Goal: Task Accomplishment & Management: Use online tool/utility

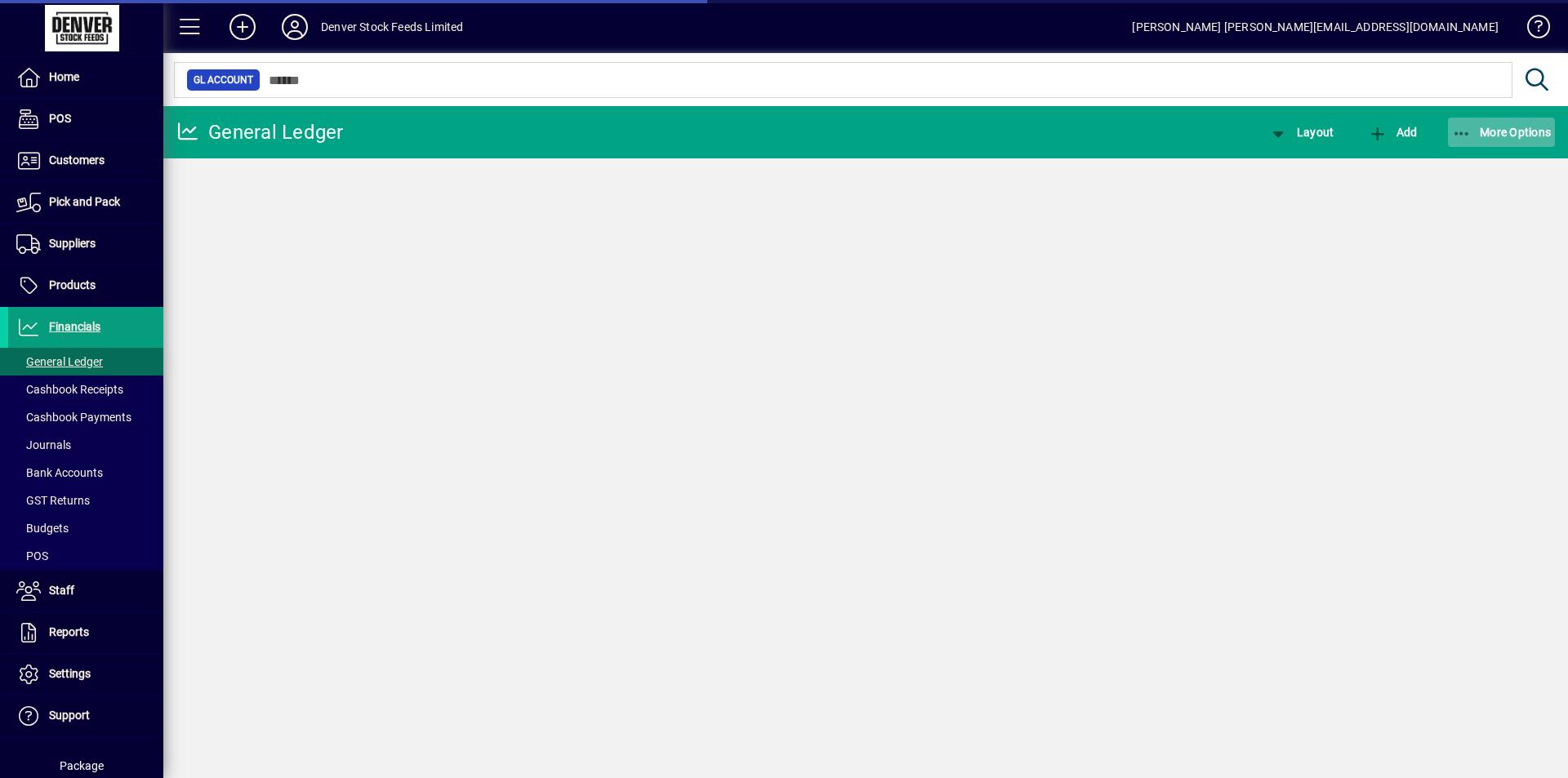
click at [1529, 136] on span "More Options" at bounding box center [1501, 132] width 100 height 13
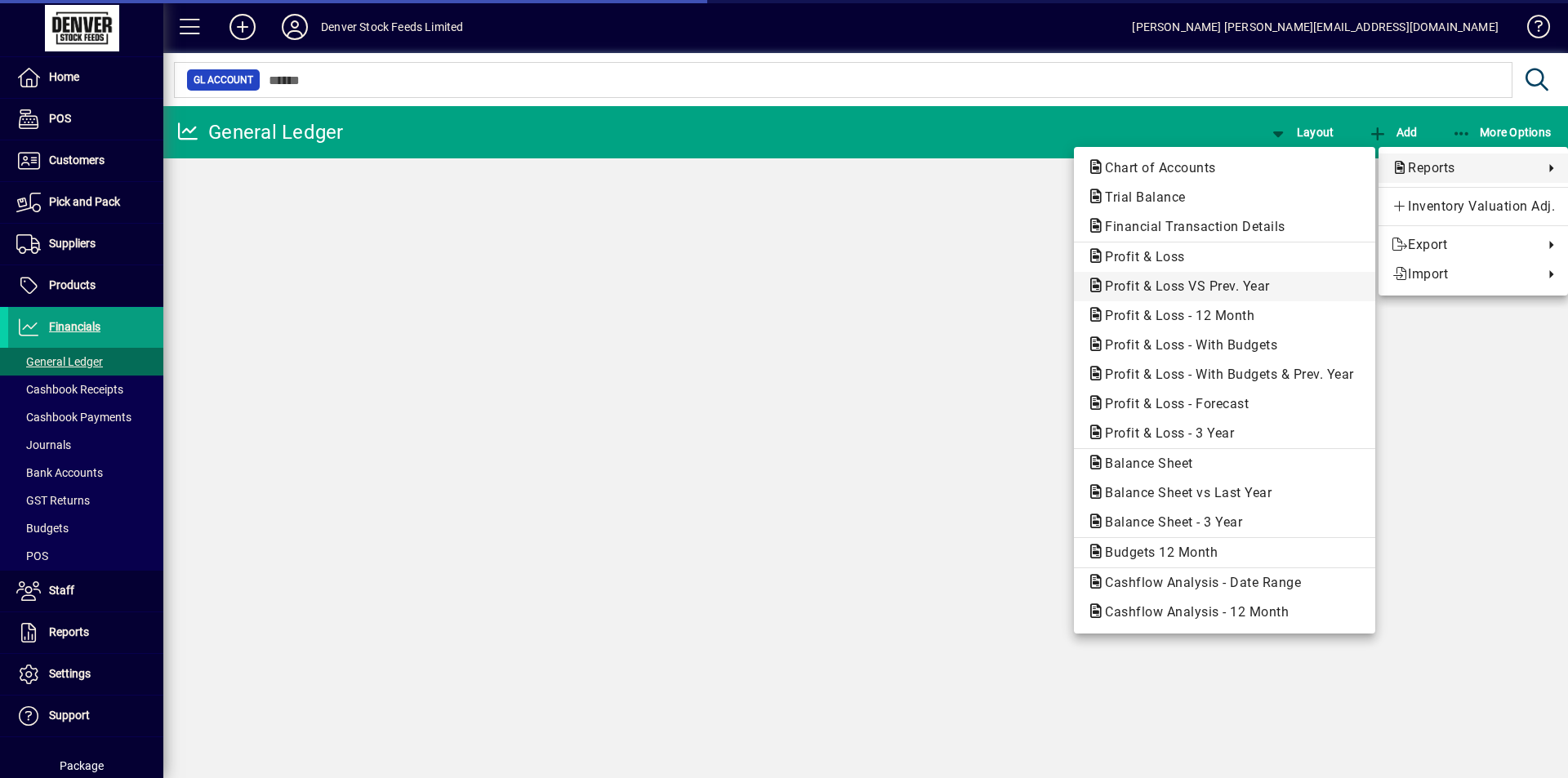
click at [1176, 286] on span "Profit & Loss VS Prev. Year" at bounding box center [1182, 286] width 191 height 15
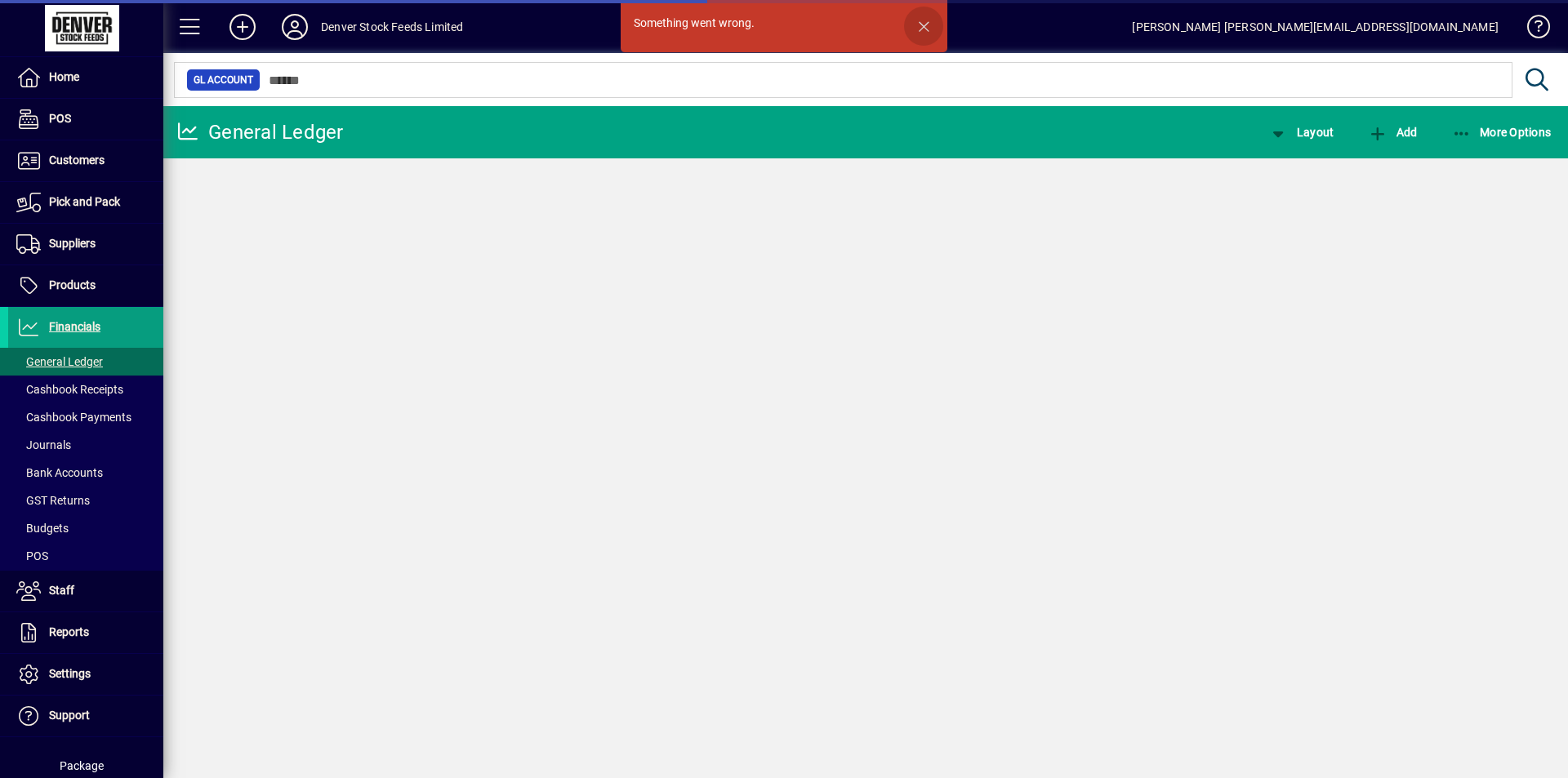
click at [923, 22] on span "button" at bounding box center [923, 26] width 39 height 39
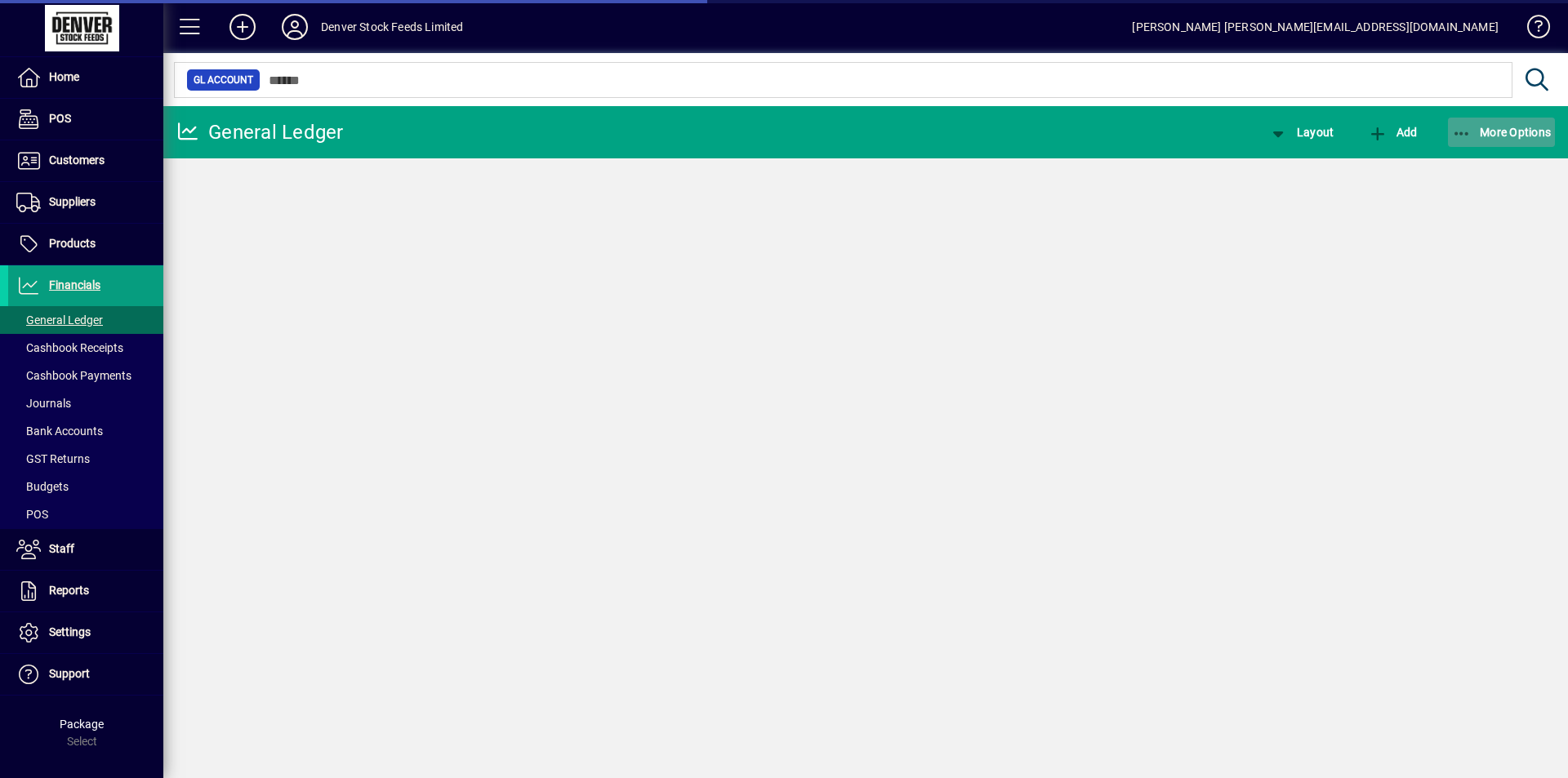
click at [1500, 128] on span "More Options" at bounding box center [1501, 132] width 100 height 13
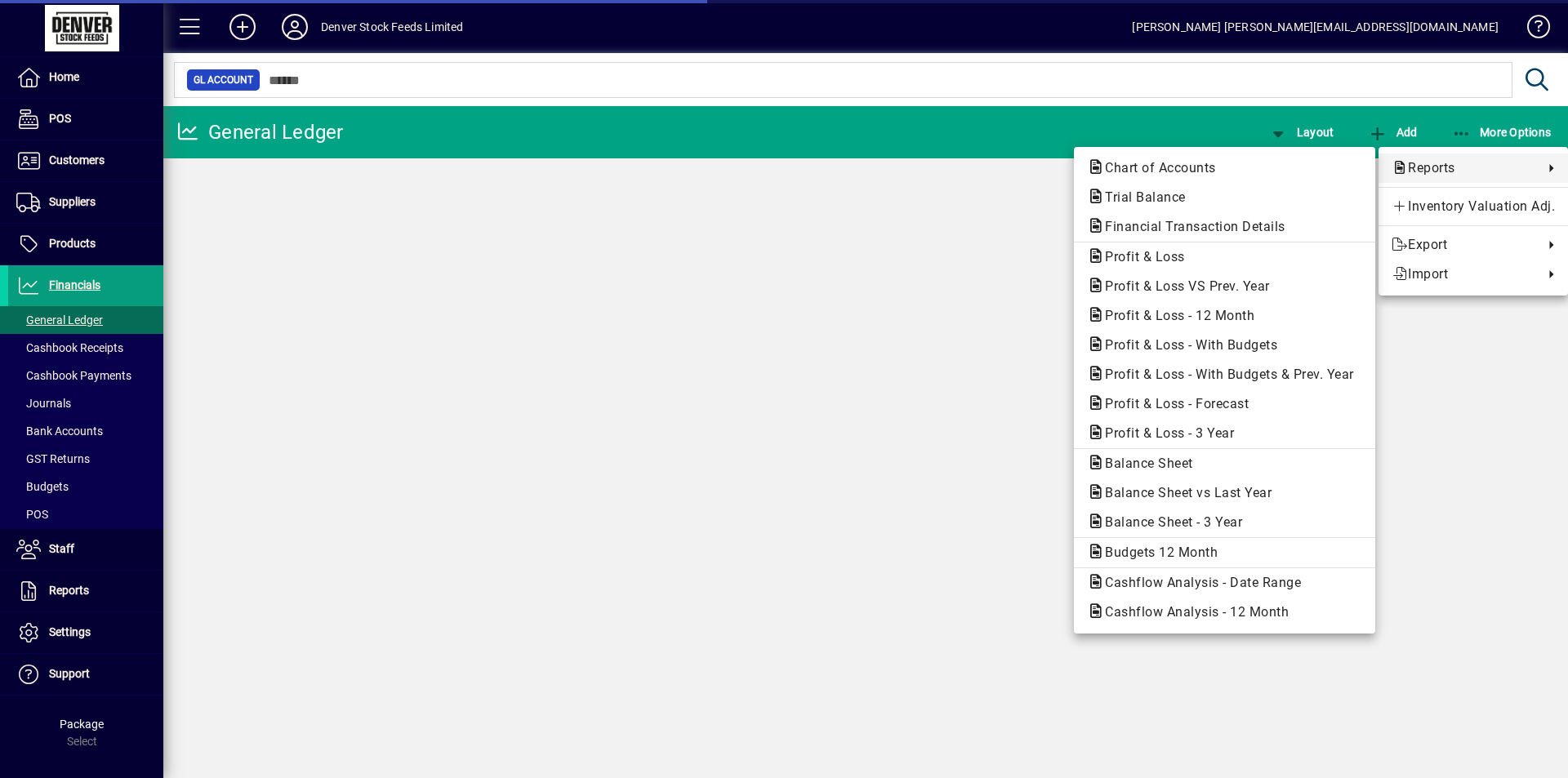
click at [1212, 285] on span "Profit & Loss VS Prev. Year" at bounding box center [1182, 286] width 191 height 15
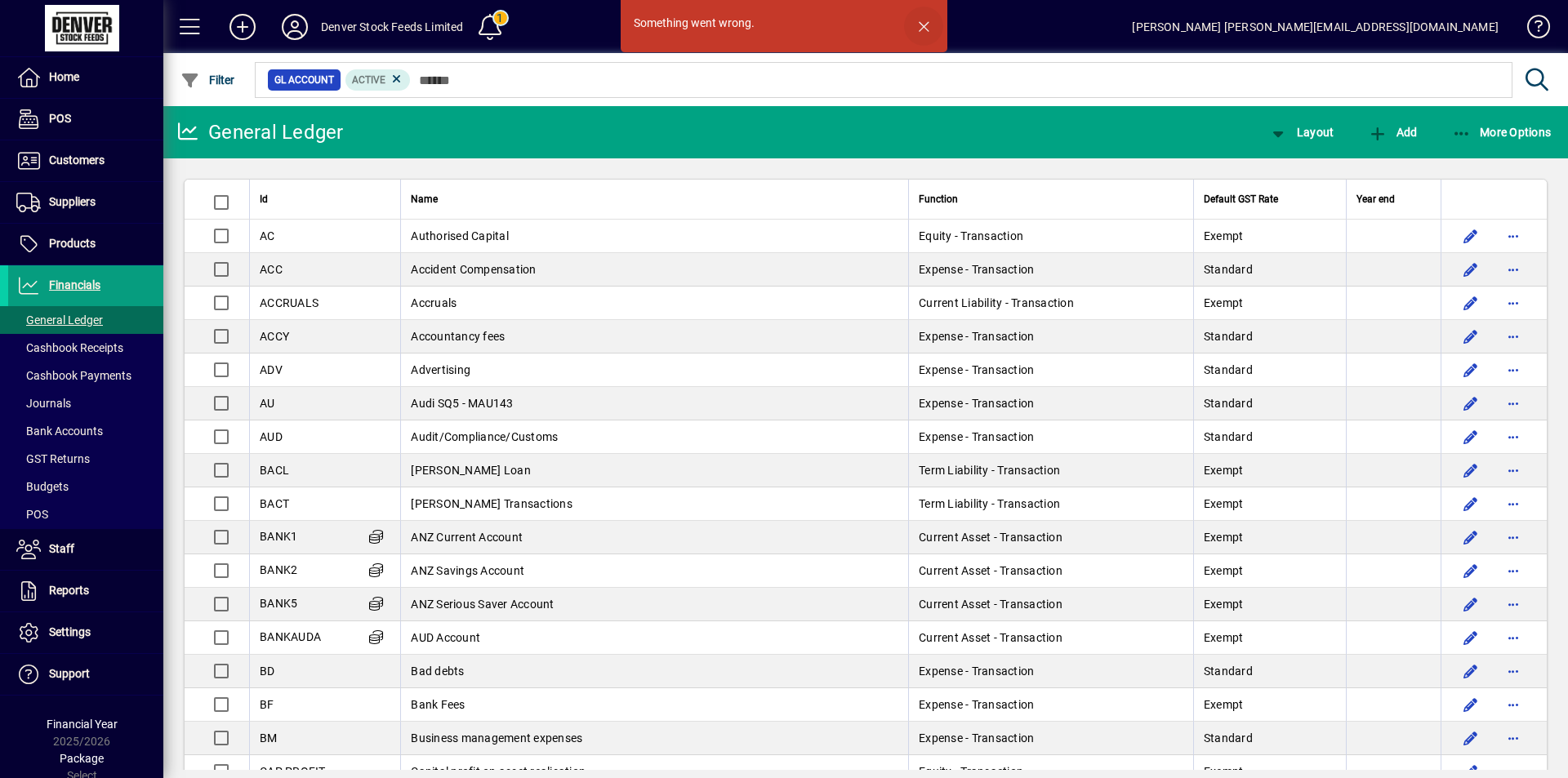
click at [925, 23] on span "button" at bounding box center [923, 26] width 39 height 39
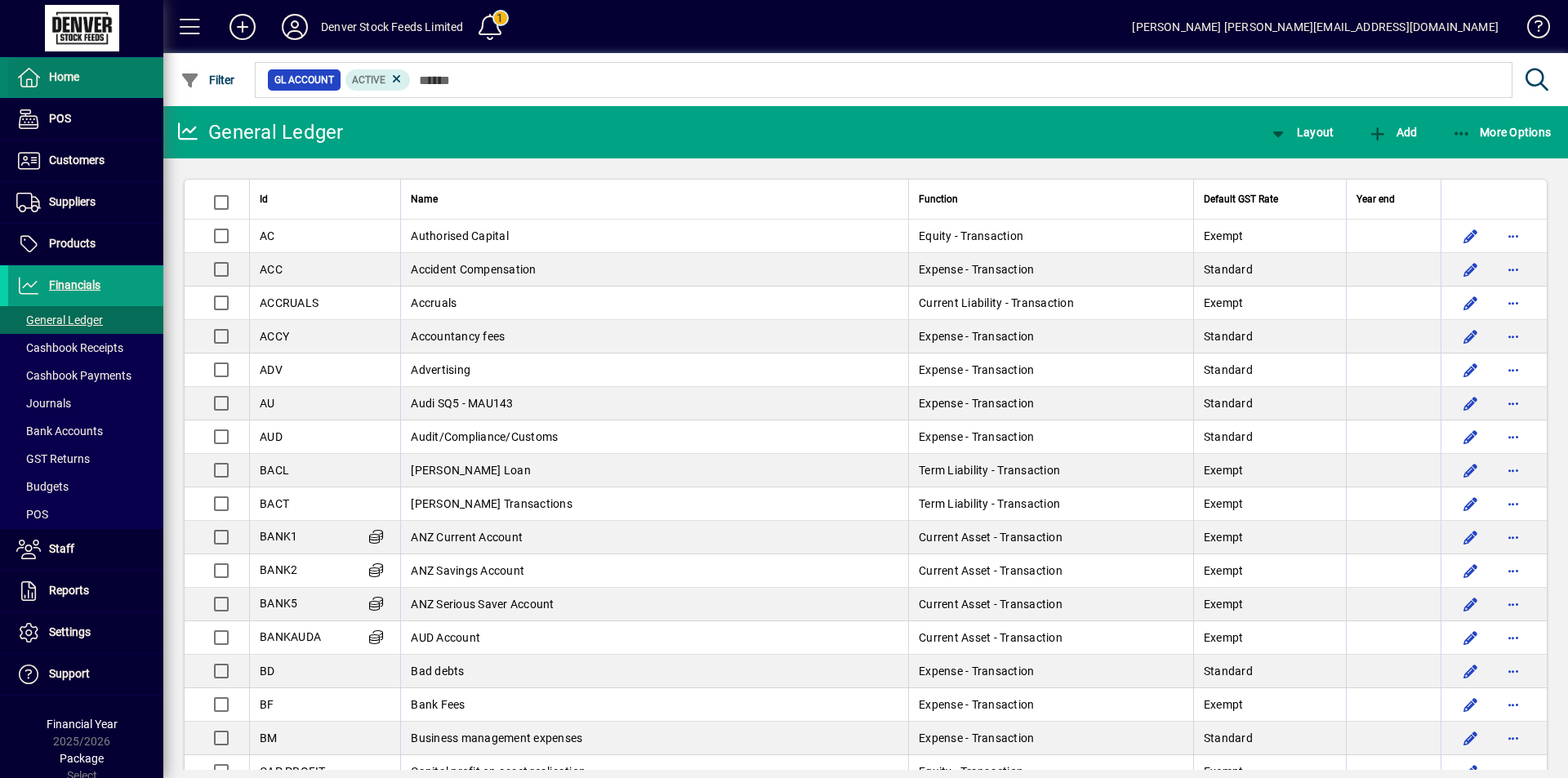
click at [31, 82] on icon at bounding box center [28, 77] width 25 height 20
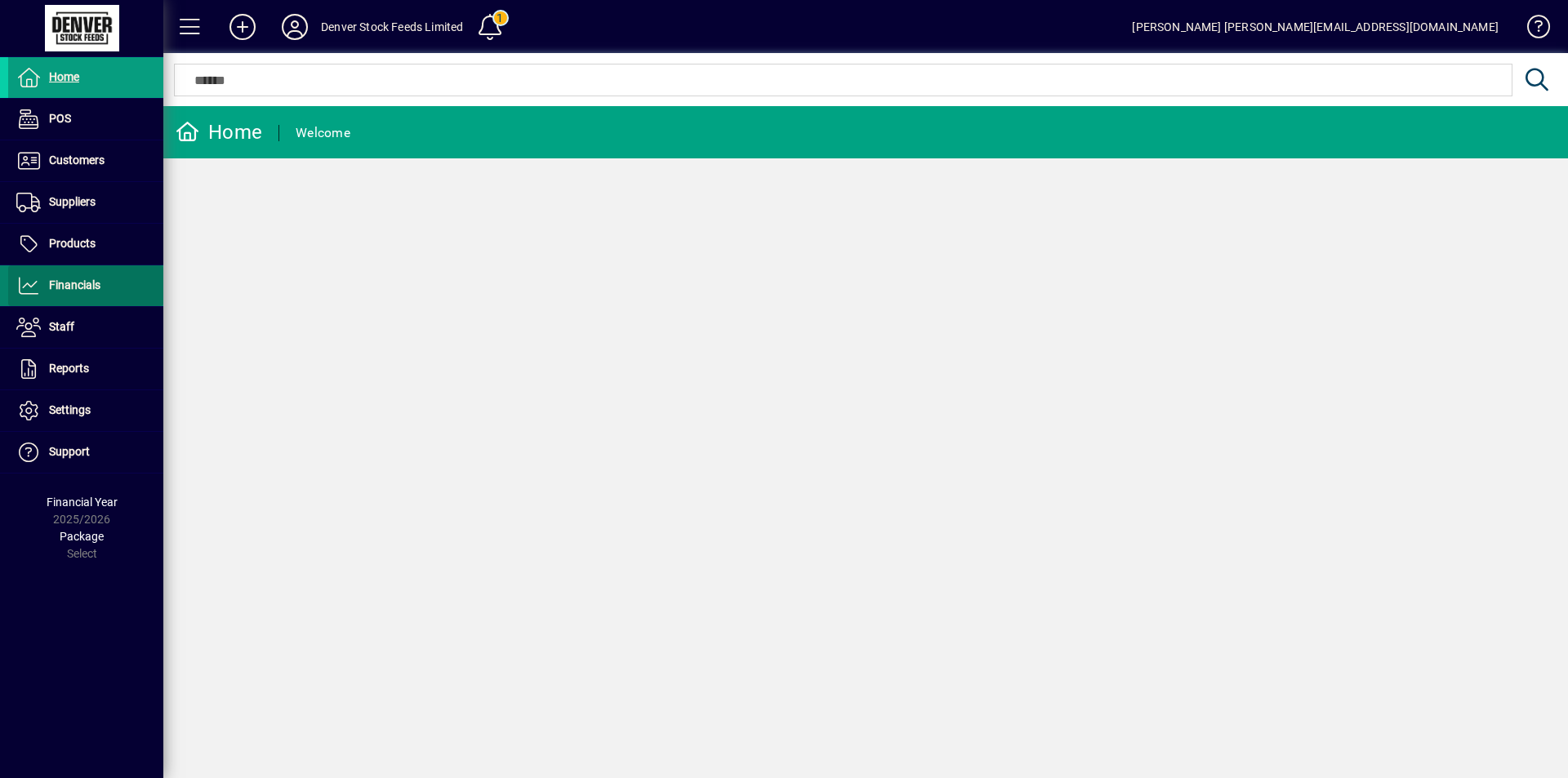
click at [30, 286] on icon at bounding box center [28, 285] width 25 height 20
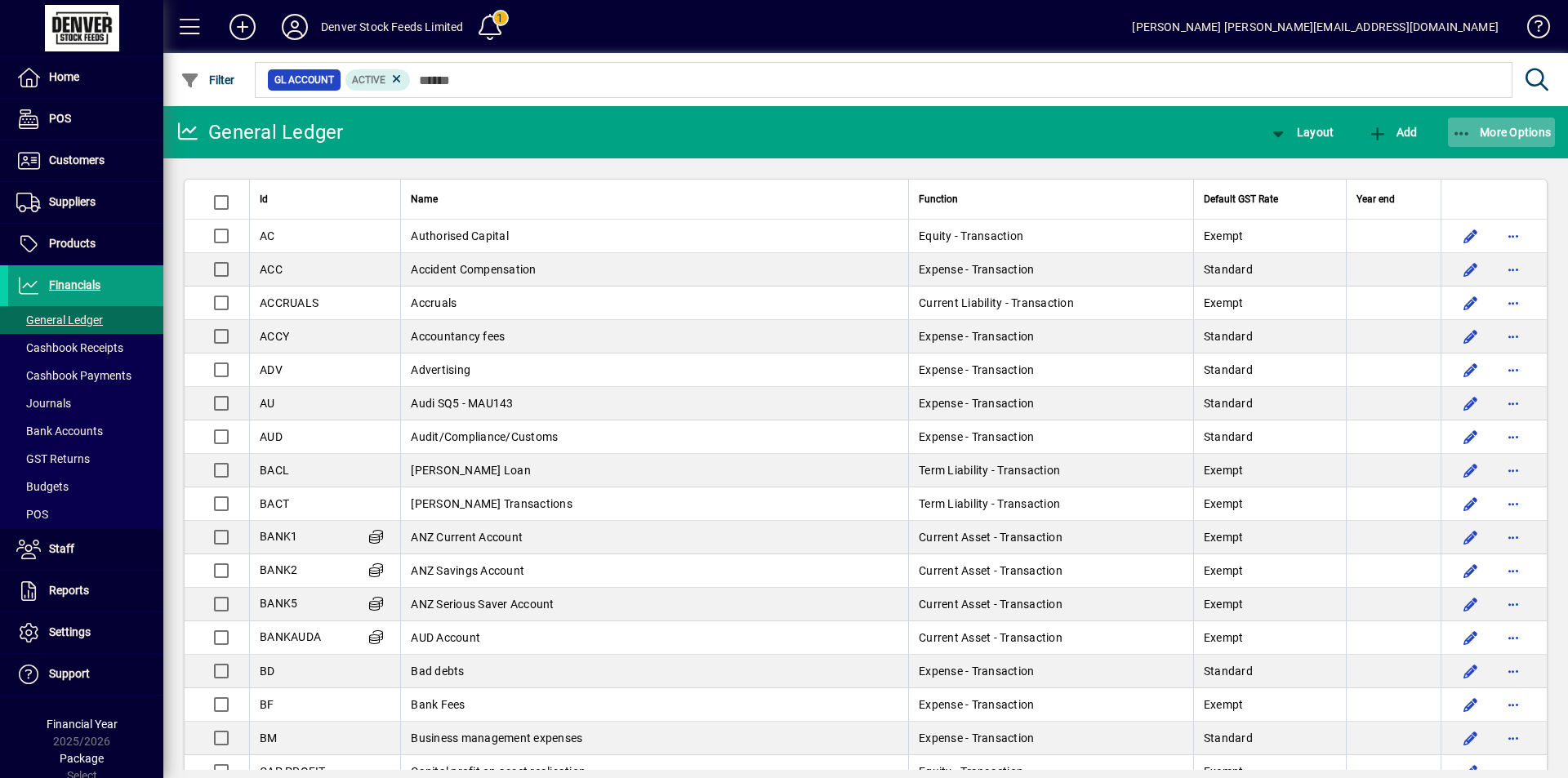
click at [1499, 133] on span "More Options" at bounding box center [1501, 132] width 100 height 13
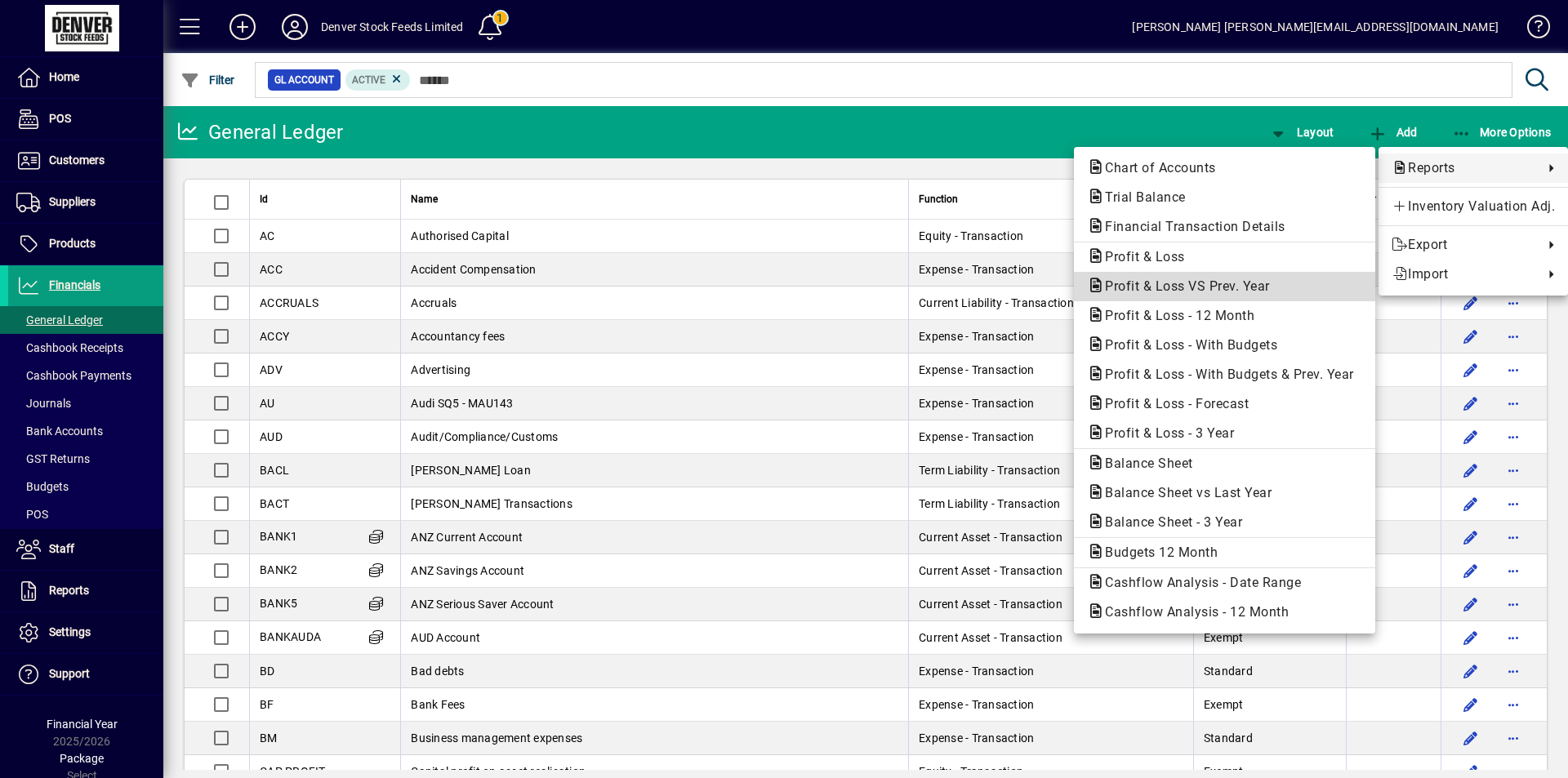
click at [1233, 287] on span "Profit & Loss VS Prev. Year" at bounding box center [1182, 286] width 191 height 15
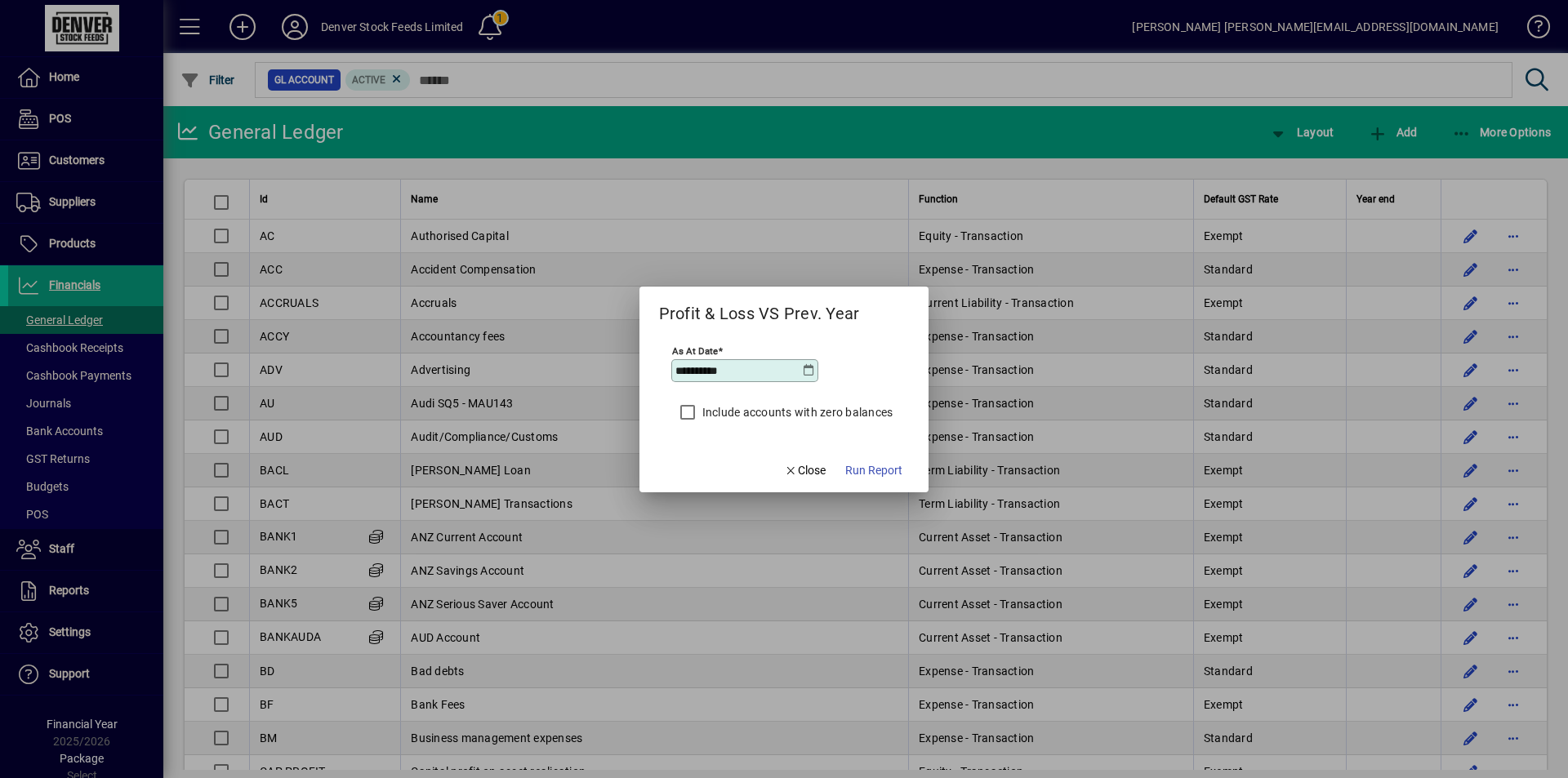
click at [808, 372] on icon at bounding box center [807, 370] width 13 height 13
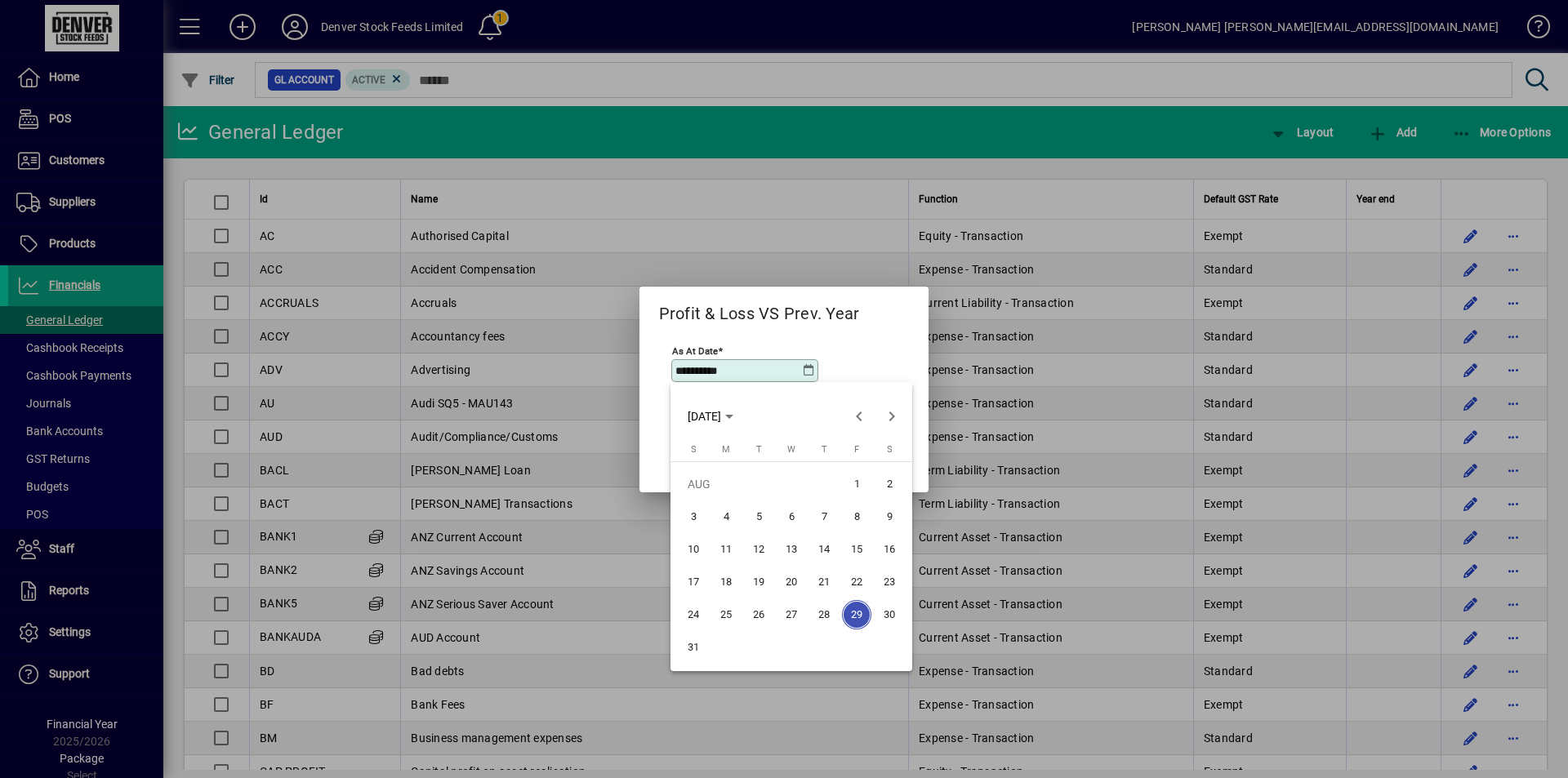
click at [823, 613] on span "28" at bounding box center [824, 614] width 30 height 30
type input "**********"
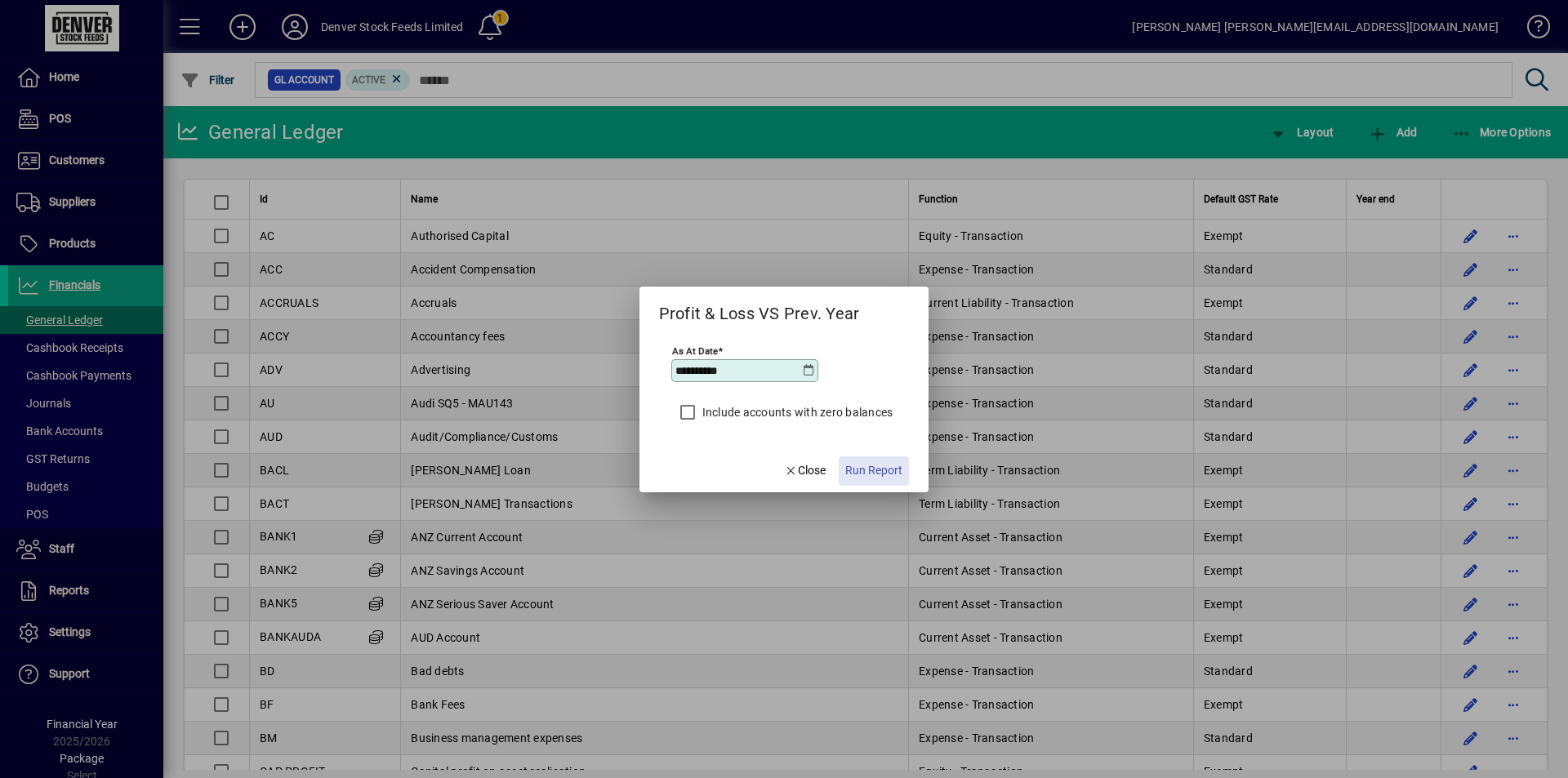
click at [875, 466] on span "Run Report" at bounding box center [873, 470] width 57 height 17
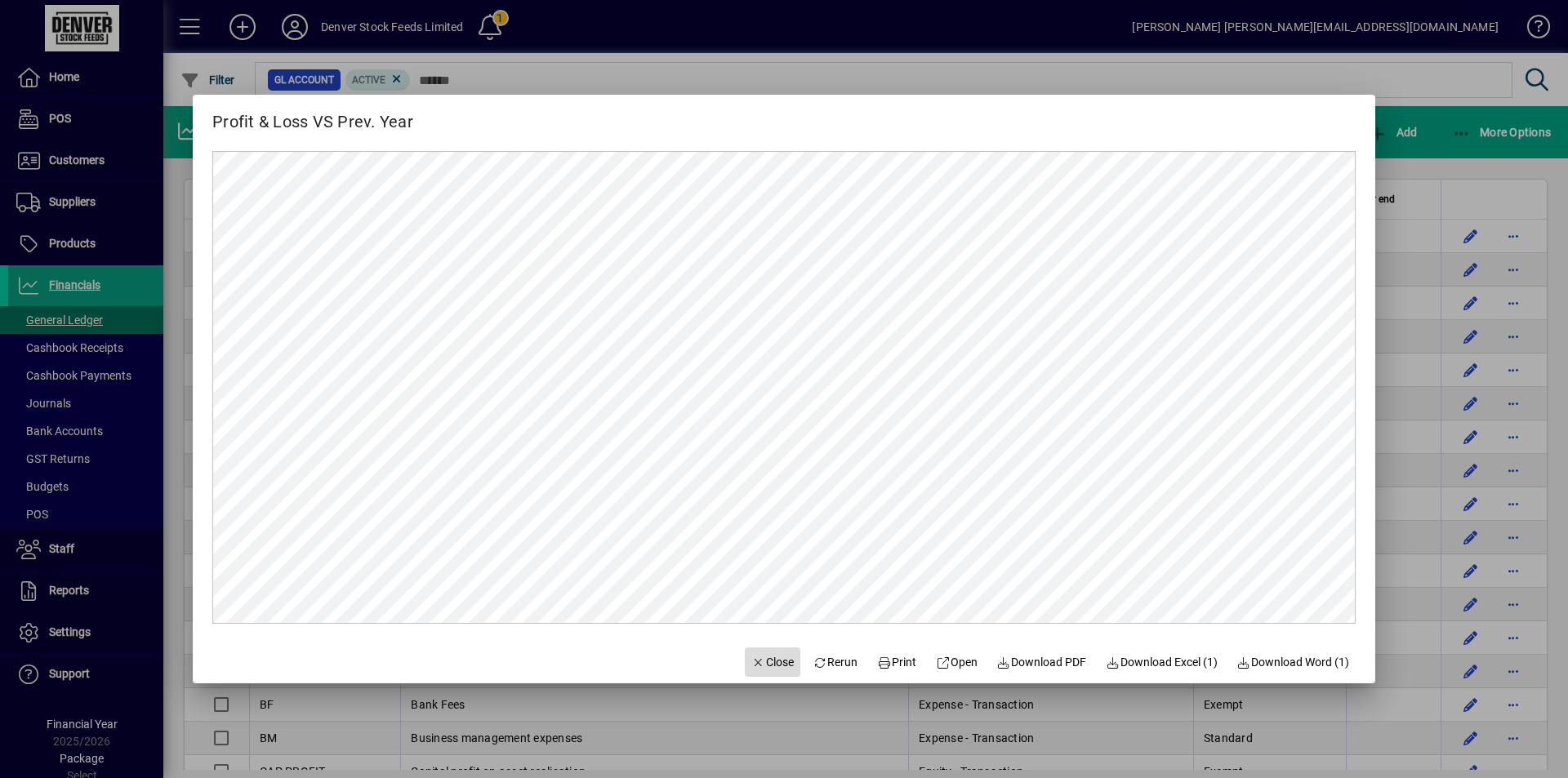
click at [760, 659] on span "Close" at bounding box center [773, 662] width 43 height 17
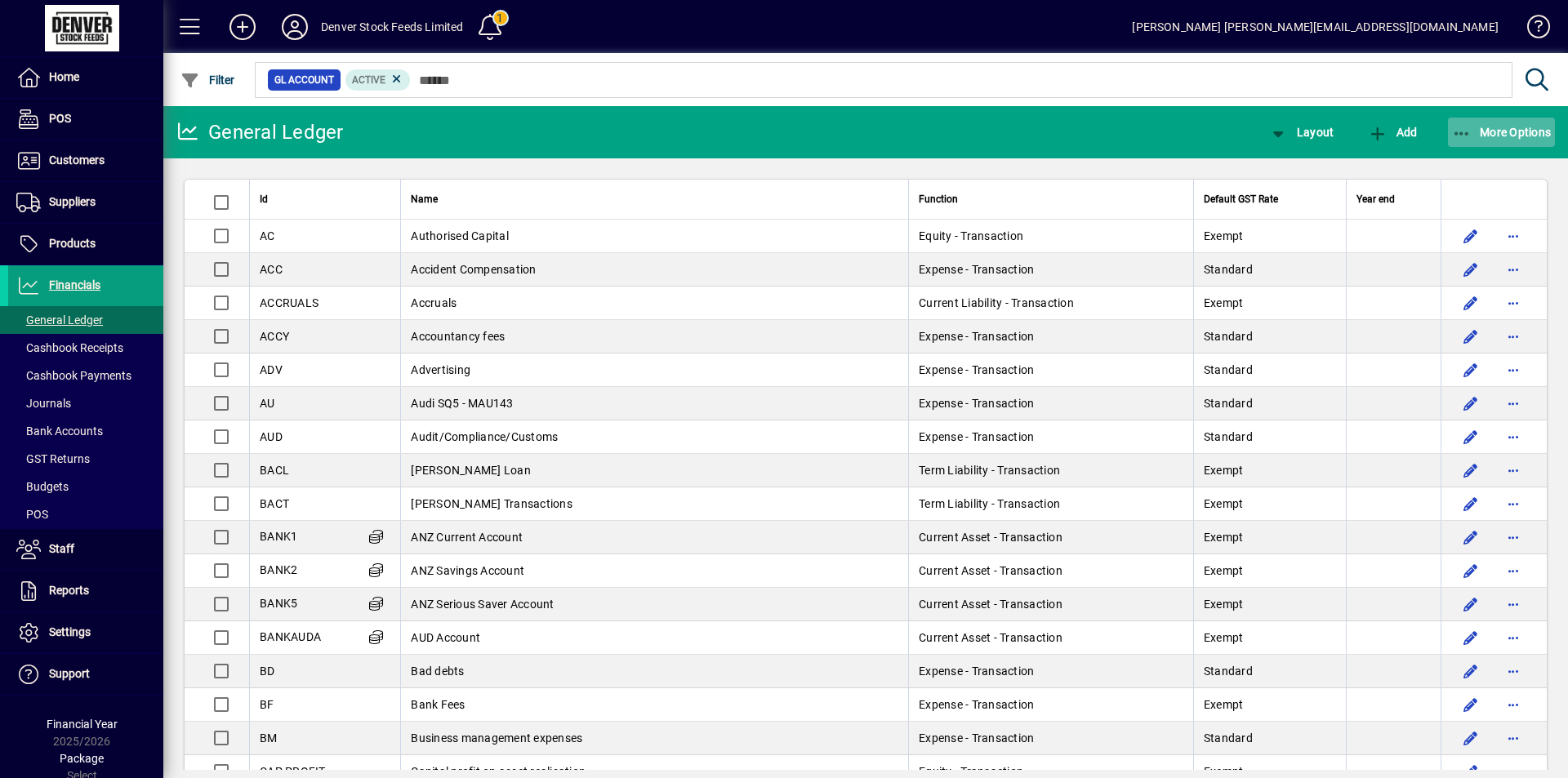
click at [1509, 135] on span "More Options" at bounding box center [1501, 132] width 100 height 13
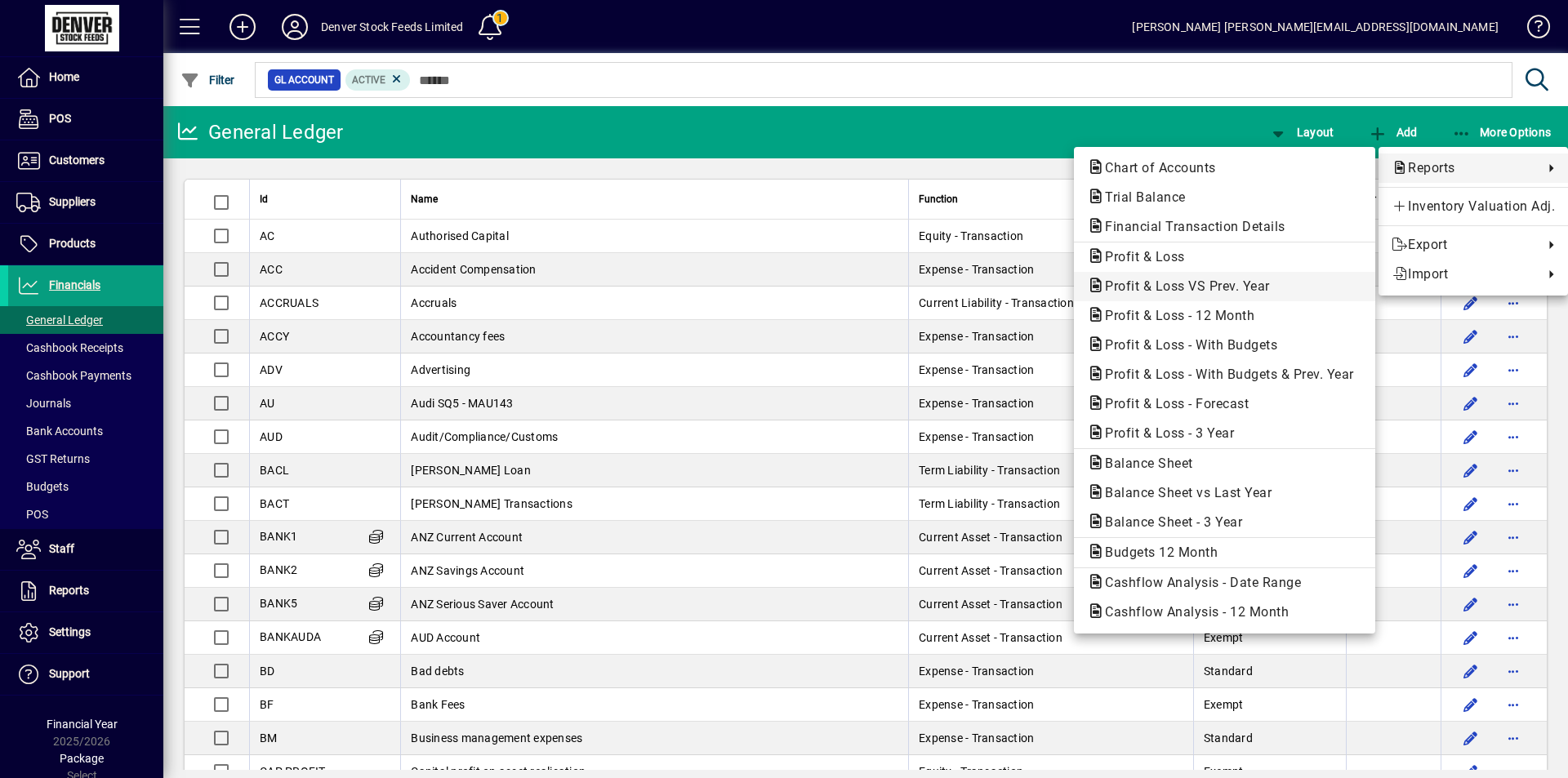
click at [1183, 286] on span "Profit & Loss VS Prev. Year" at bounding box center [1182, 286] width 191 height 15
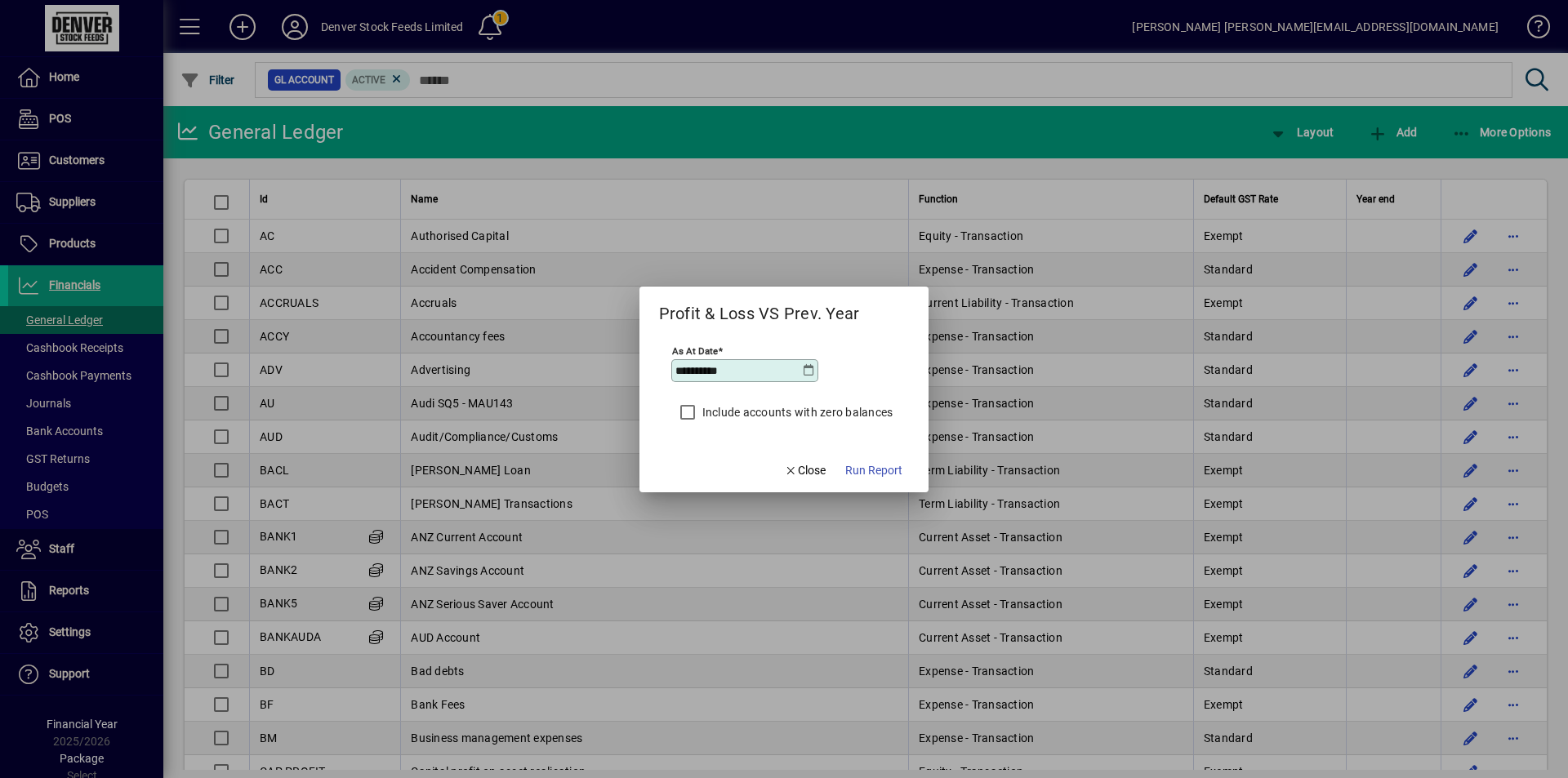
click at [807, 372] on icon at bounding box center [807, 370] width 13 height 13
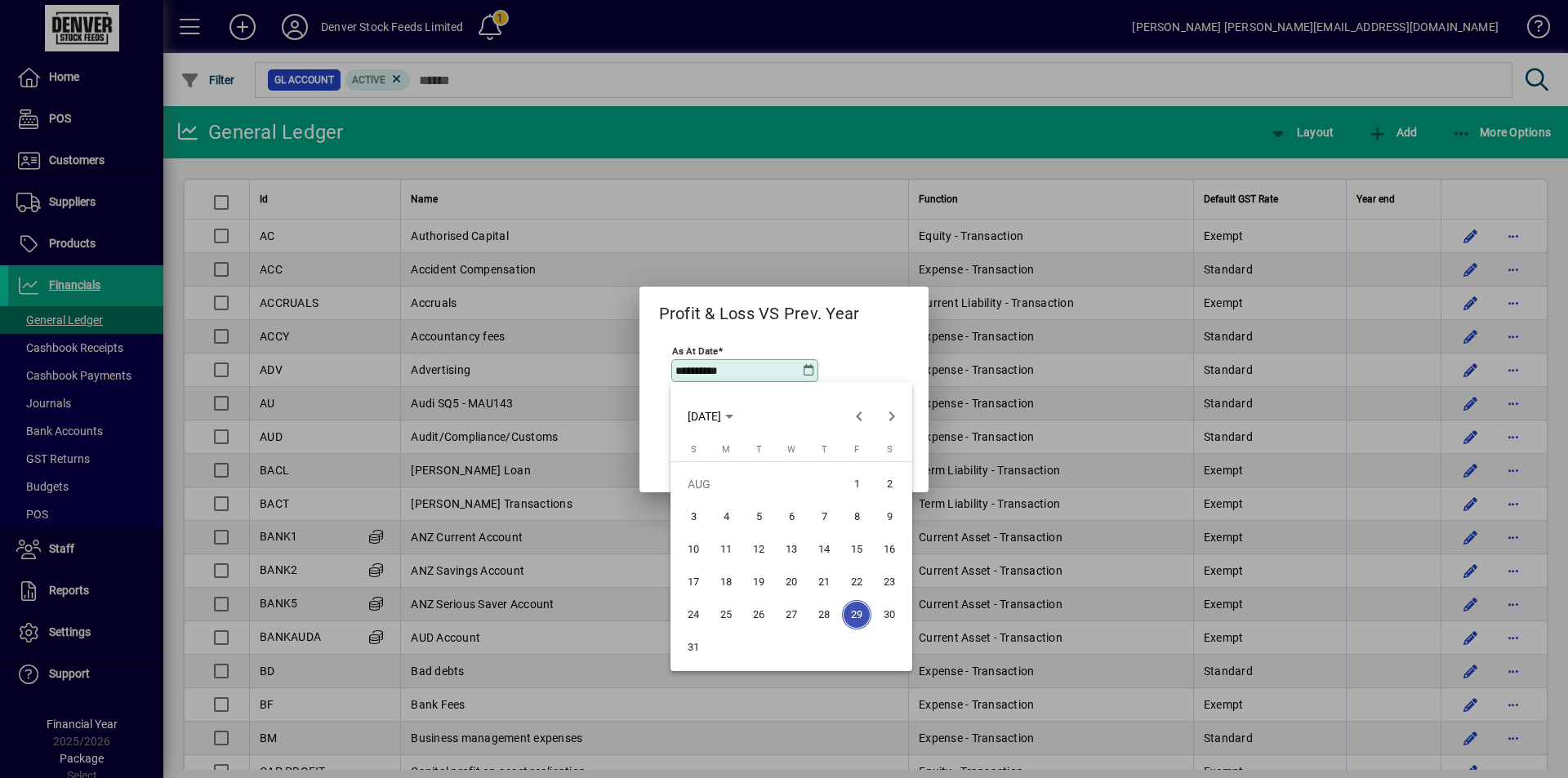
click at [688, 648] on span "31" at bounding box center [693, 647] width 30 height 30
type input "**********"
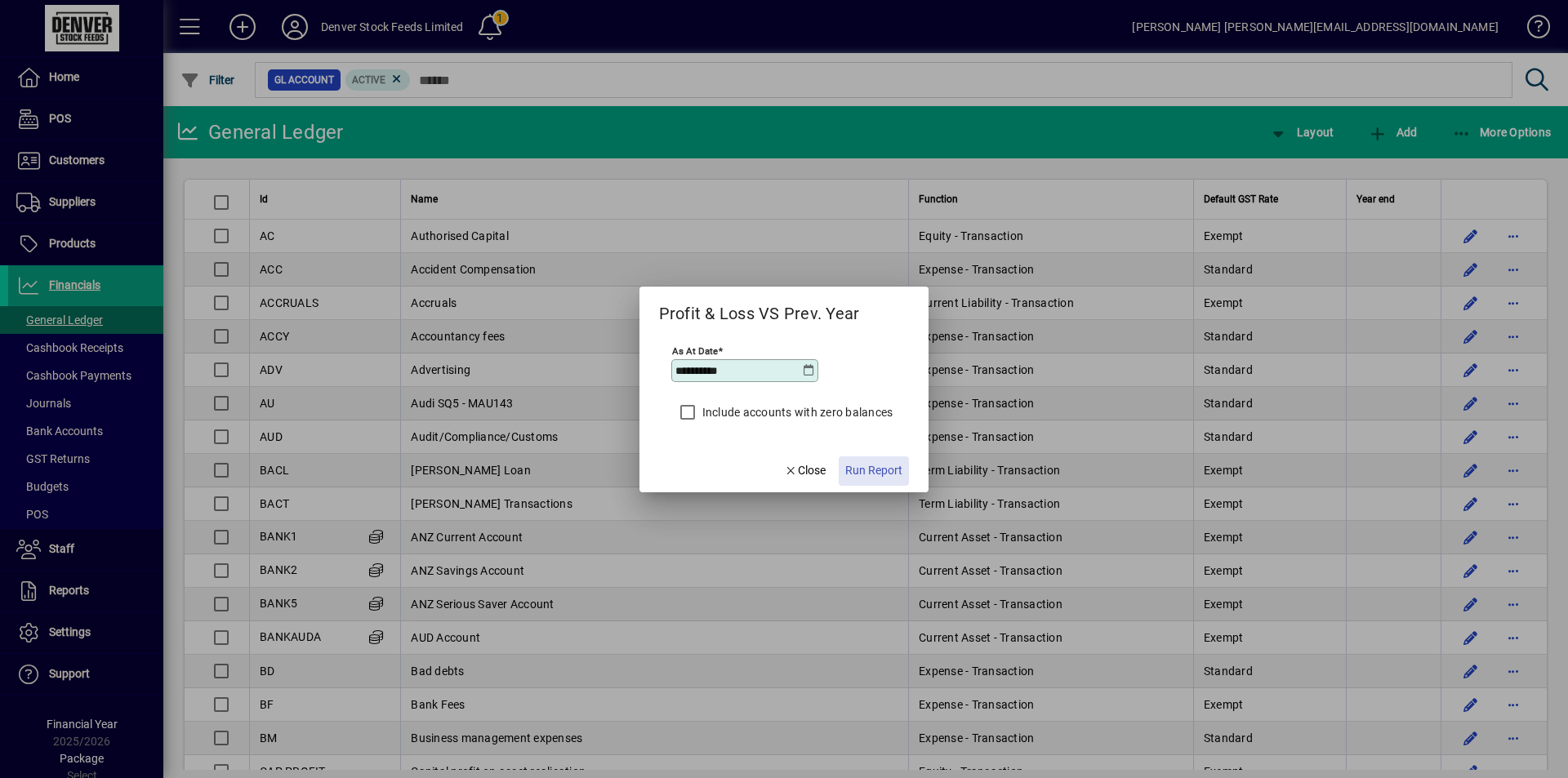
click at [889, 472] on span "Run Report" at bounding box center [873, 470] width 57 height 17
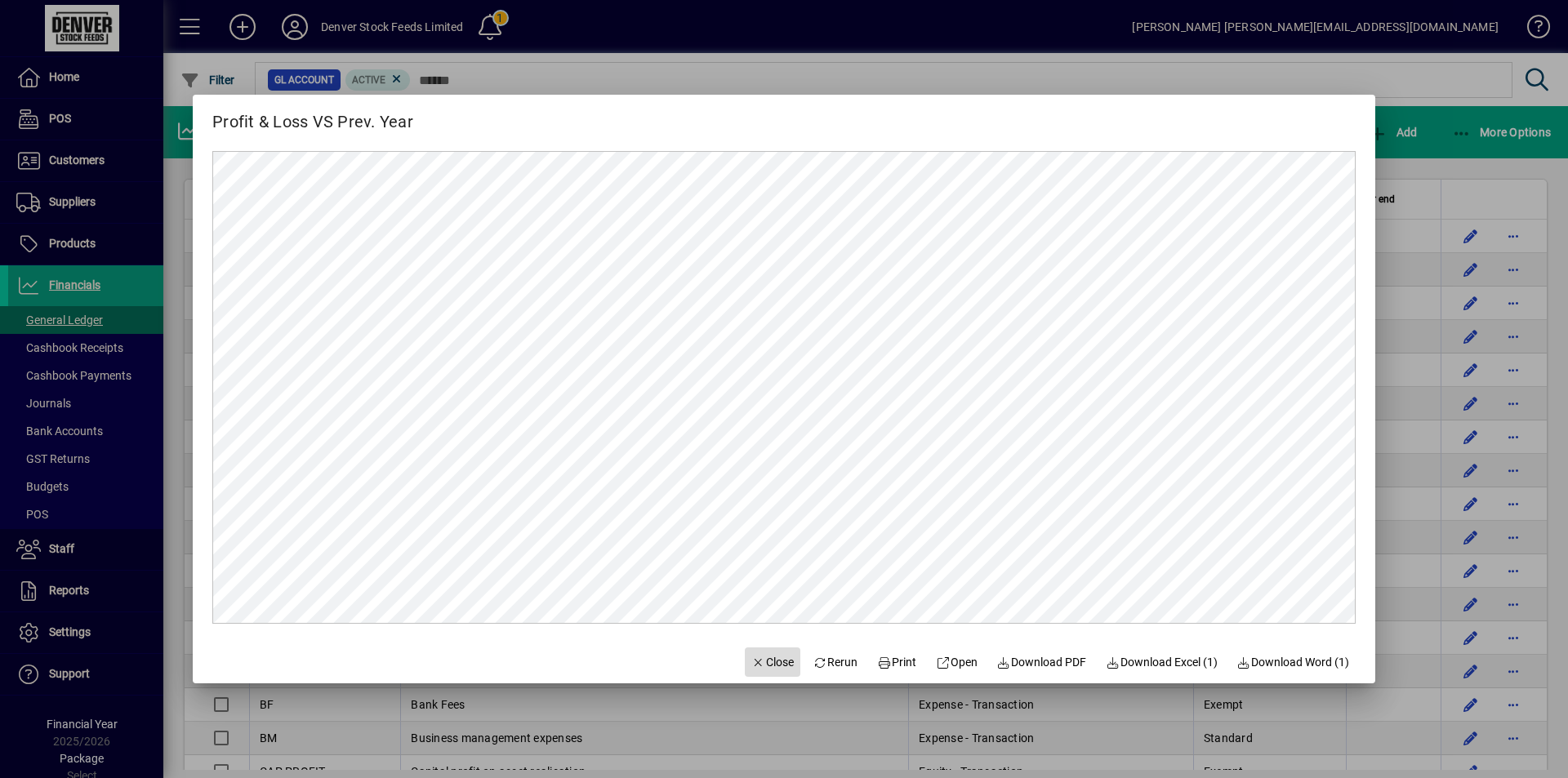
click at [761, 660] on span "Close" at bounding box center [773, 662] width 43 height 17
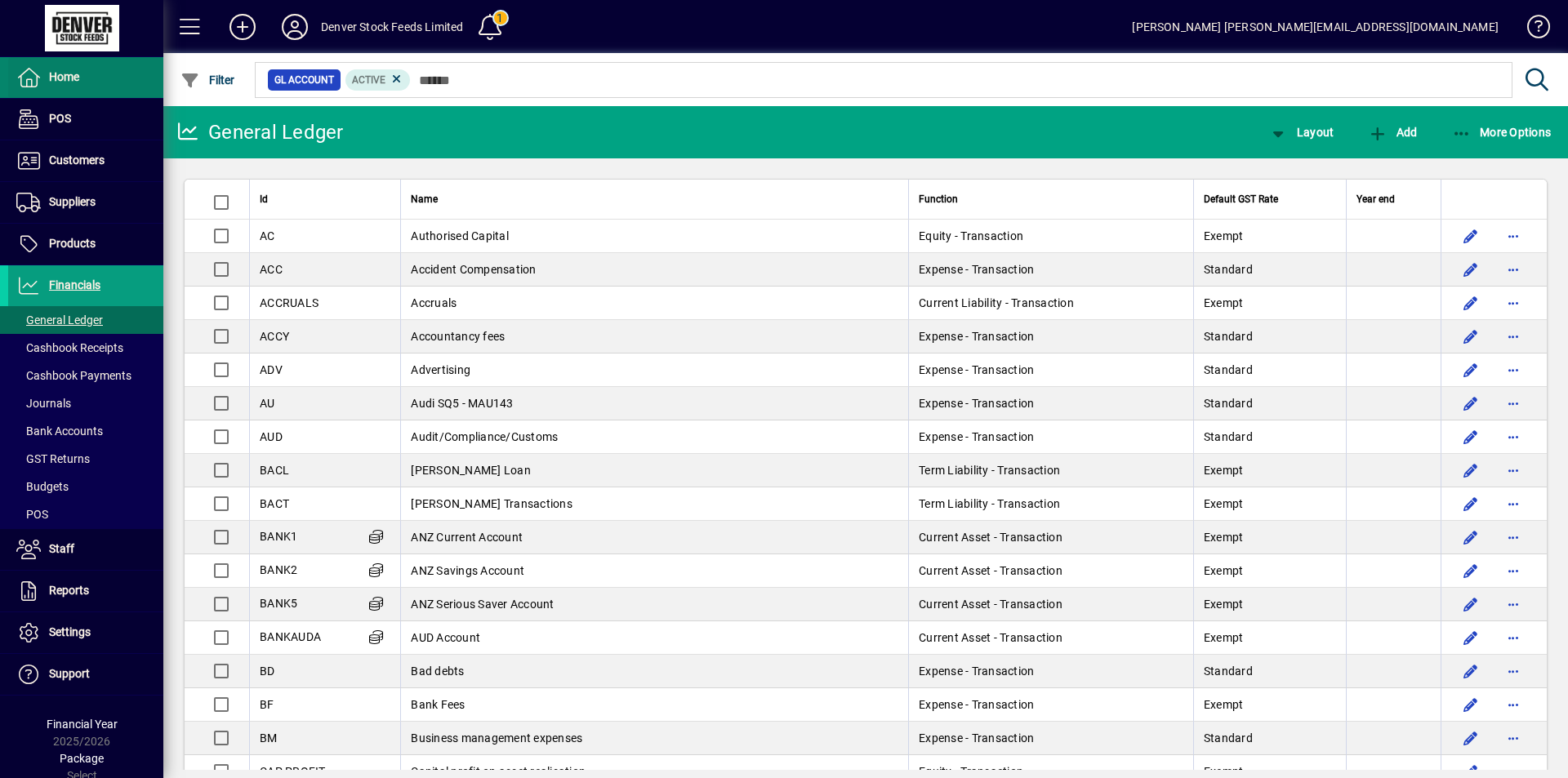
click at [34, 75] on icon at bounding box center [28, 77] width 25 height 20
